Goal: Transaction & Acquisition: Purchase product/service

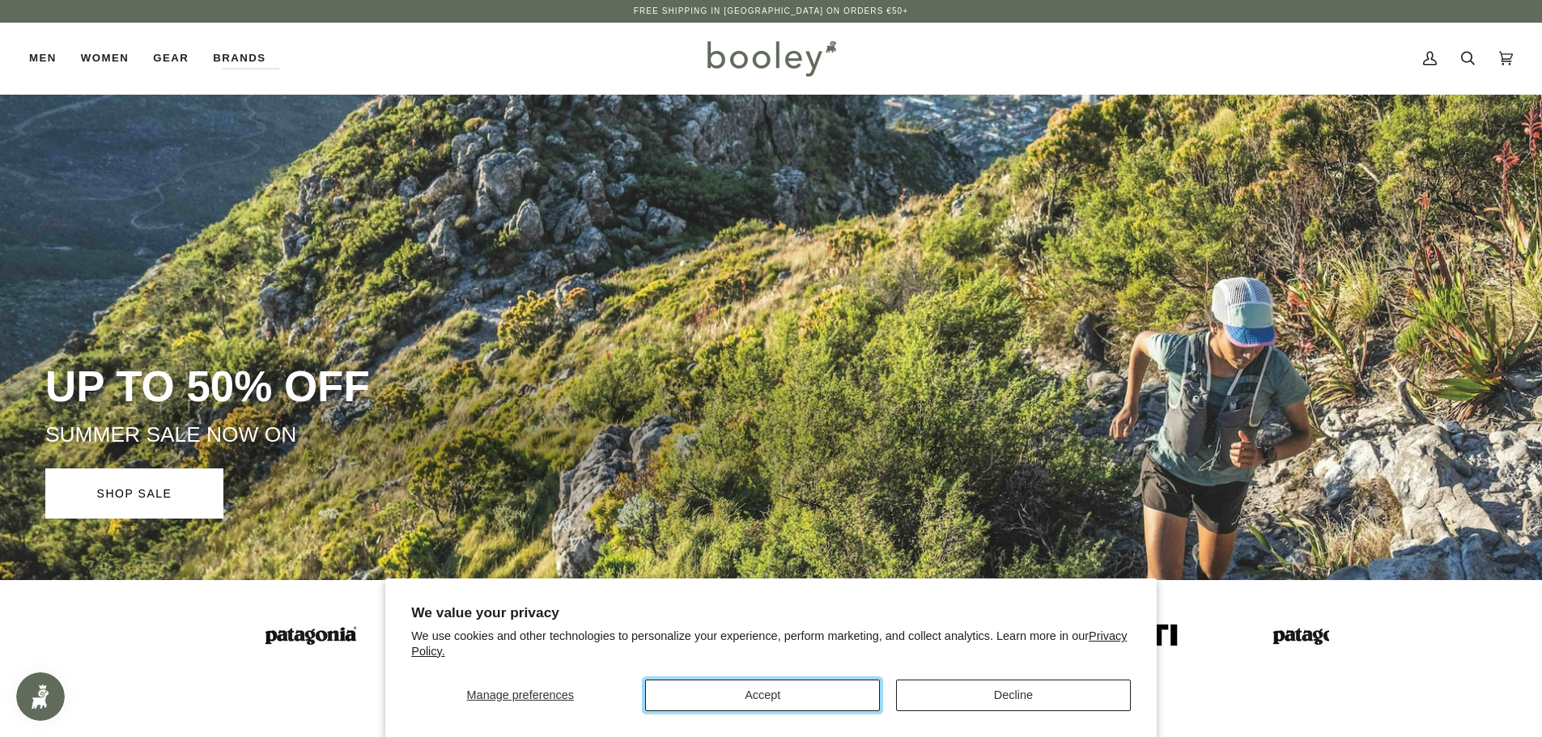
click at [766, 694] on button "Accept" at bounding box center [762, 696] width 235 height 32
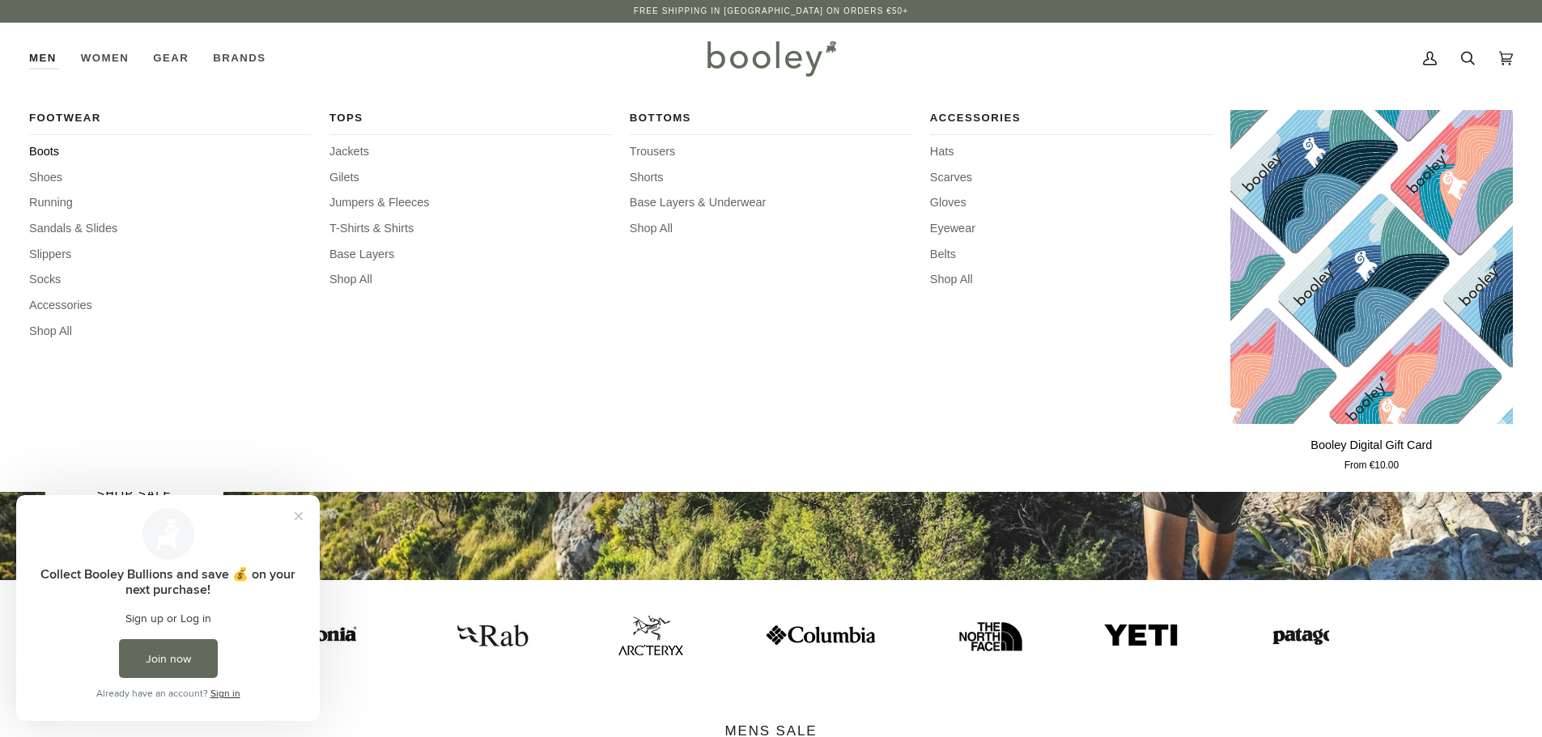
click at [56, 152] on span "Boots" at bounding box center [170, 152] width 282 height 18
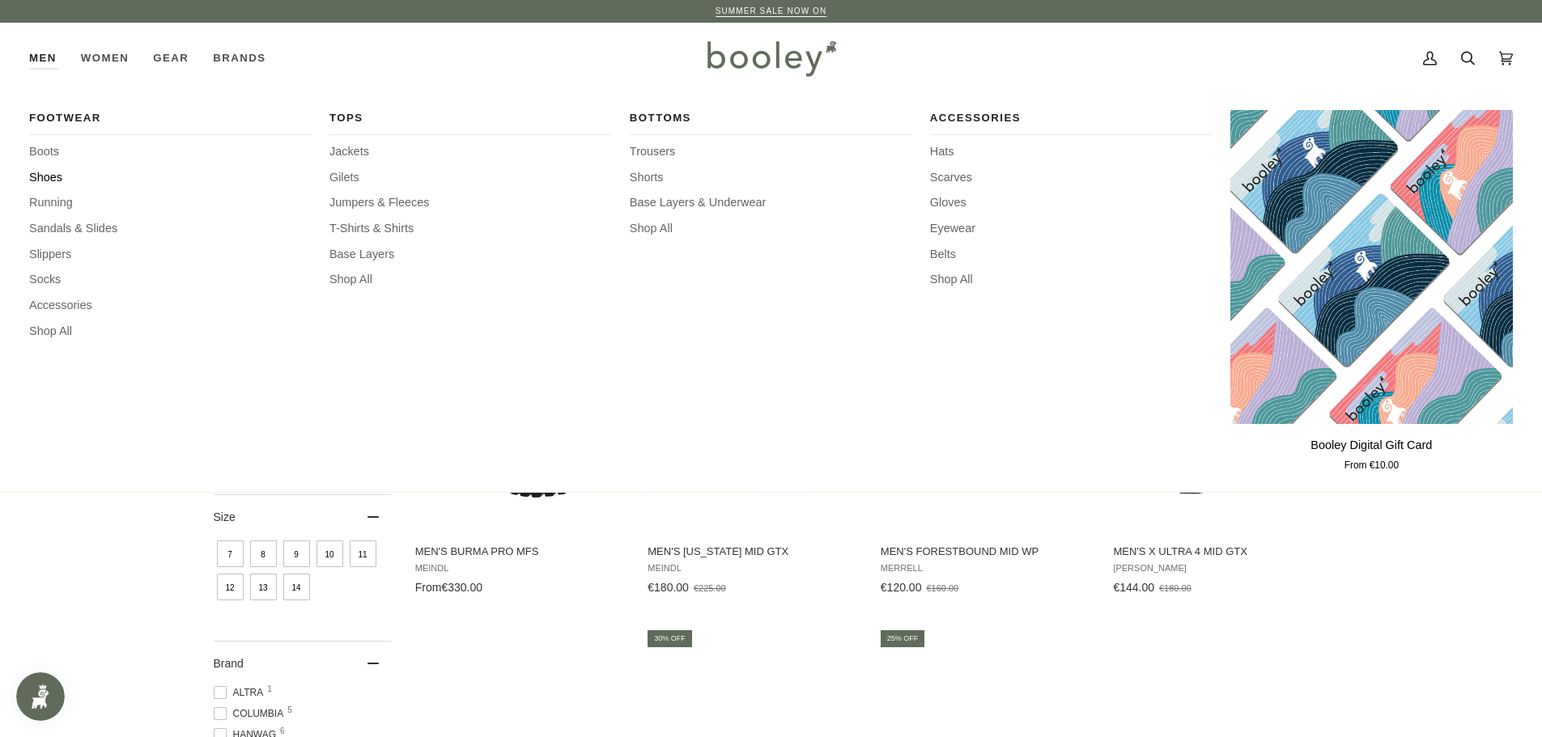
click at [52, 176] on span "Shoes" at bounding box center [170, 178] width 282 height 18
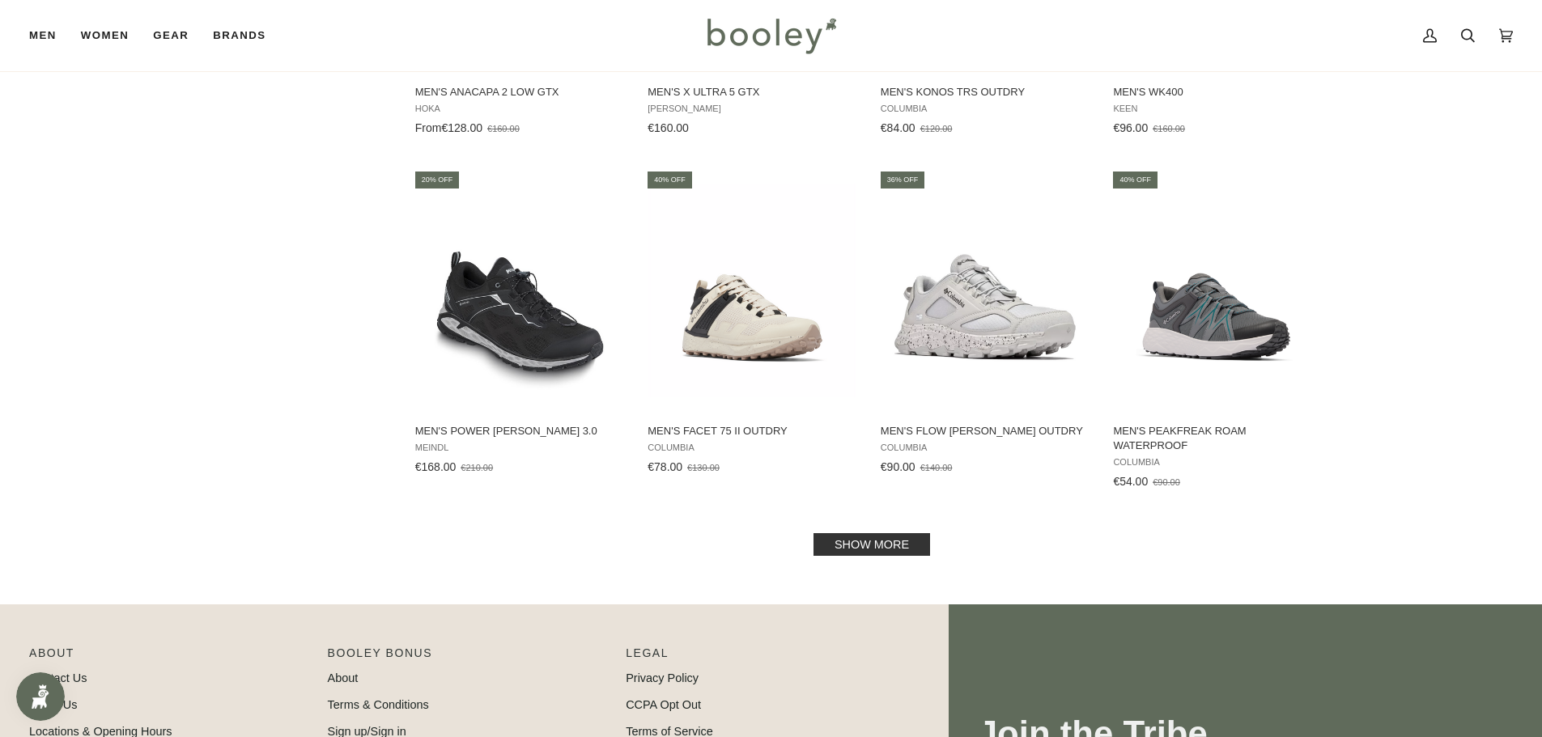
scroll to position [1500, 0]
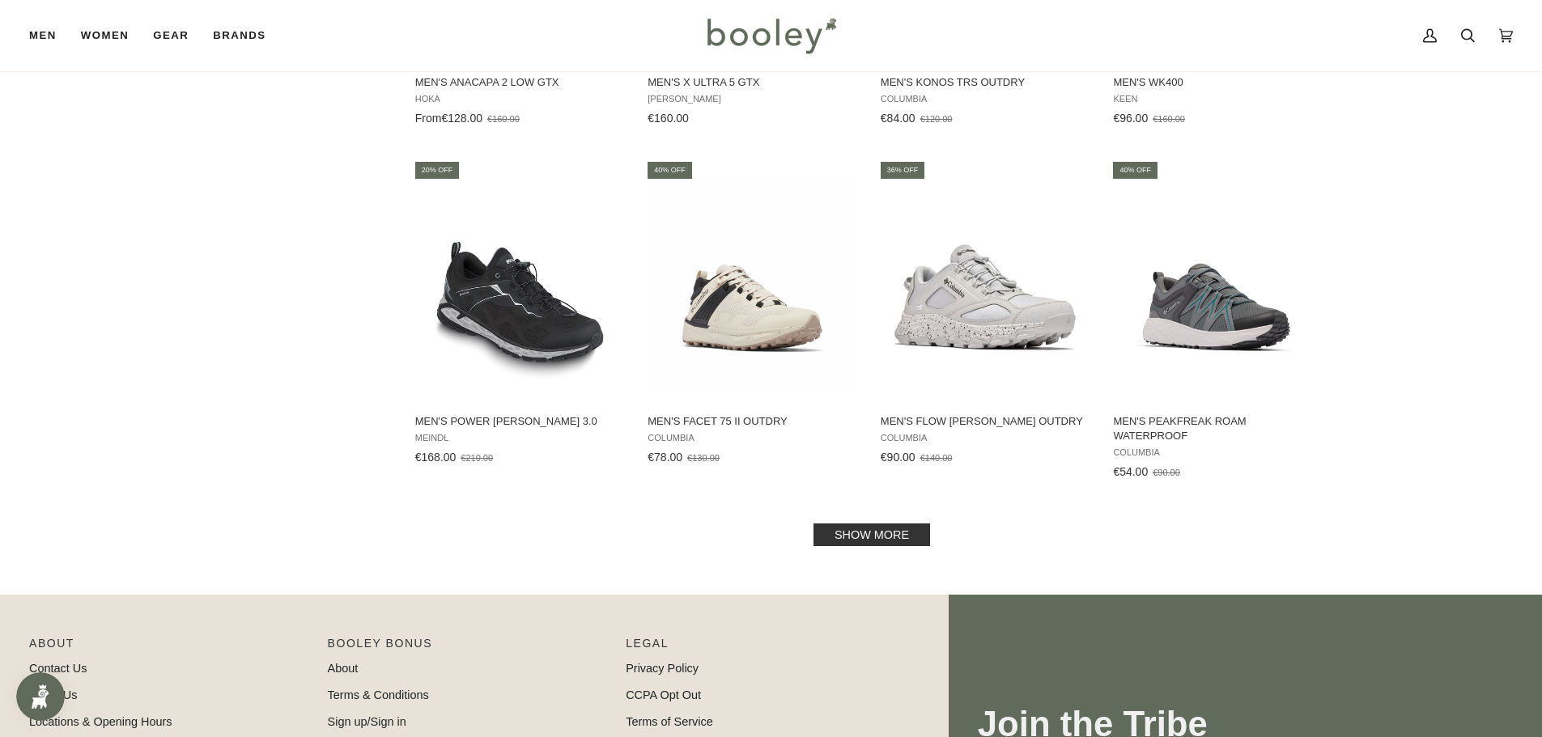
click at [889, 542] on link "Show more" at bounding box center [871, 535] width 117 height 23
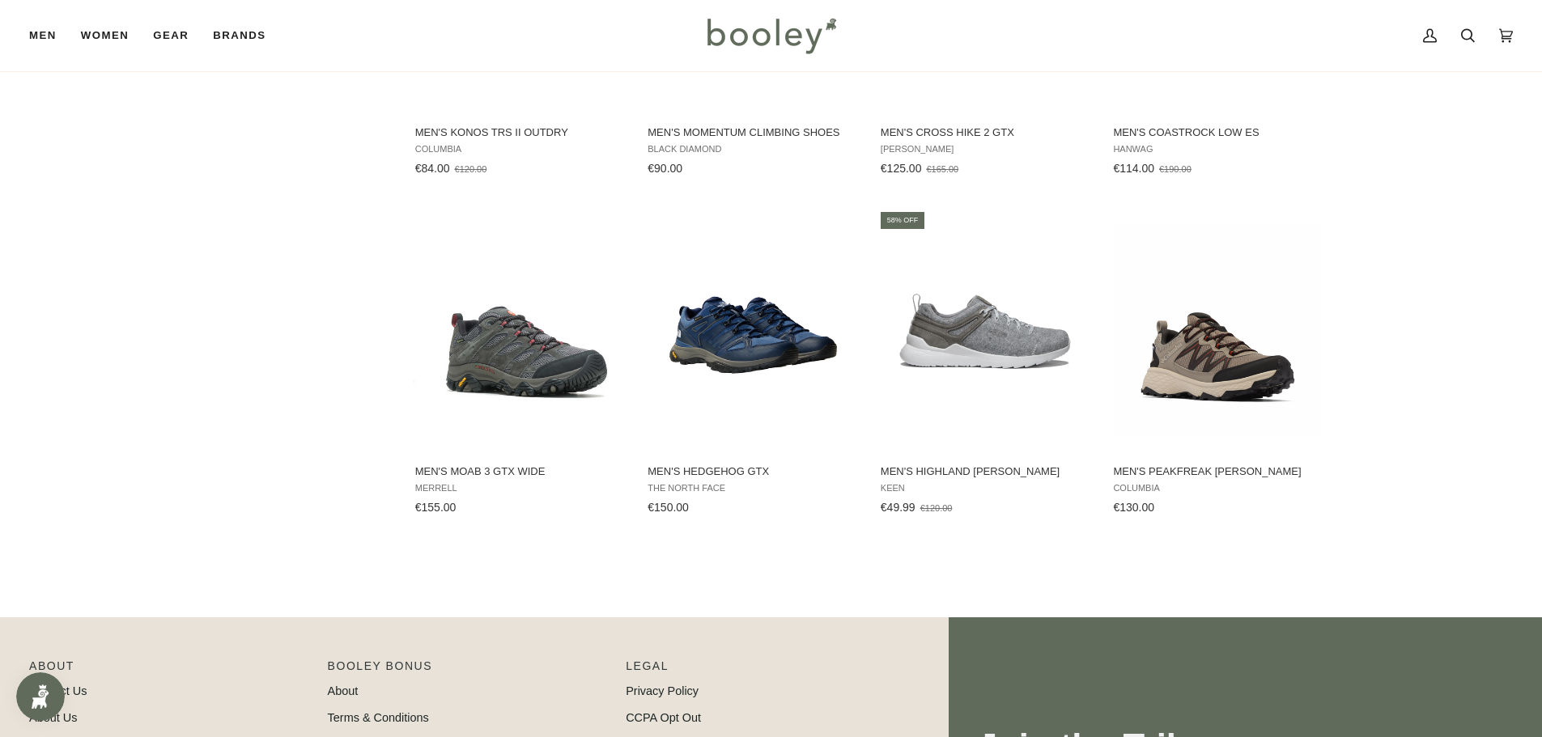
scroll to position [2142, 0]
